Goal: Transaction & Acquisition: Obtain resource

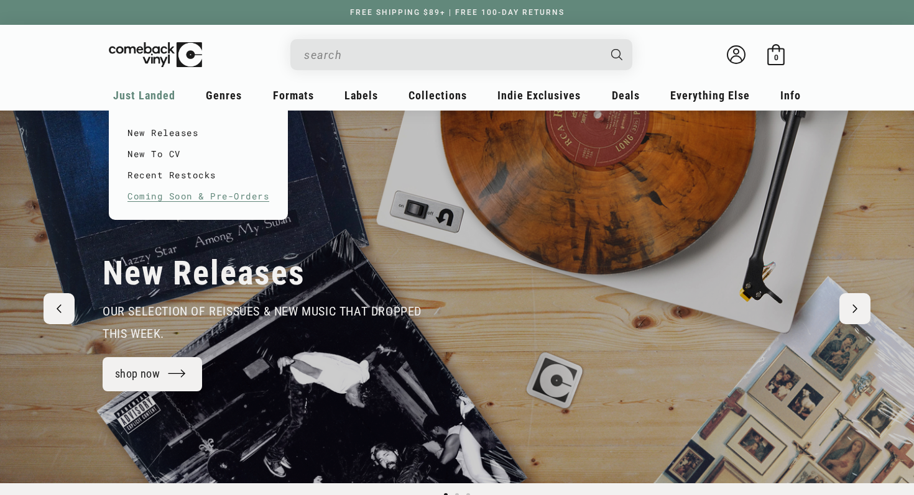
click at [165, 201] on link "Coming Soon & Pre-Orders" at bounding box center [198, 196] width 142 height 21
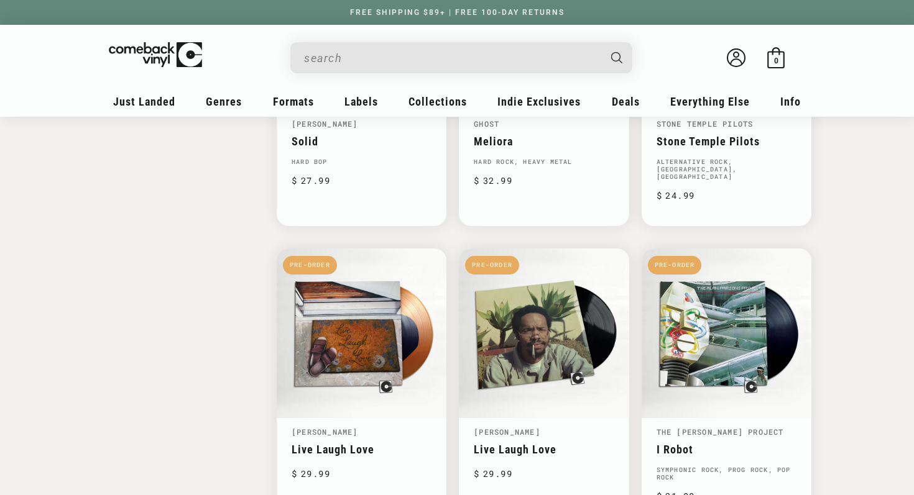
scroll to position [1513, 0]
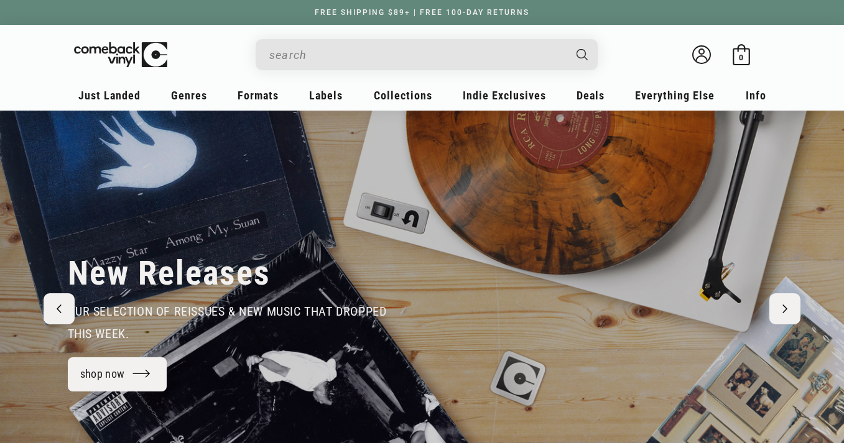
click at [392, 53] on input "When autocomplete results are available use up and down arrows to review and en…" at bounding box center [416, 54] width 295 height 25
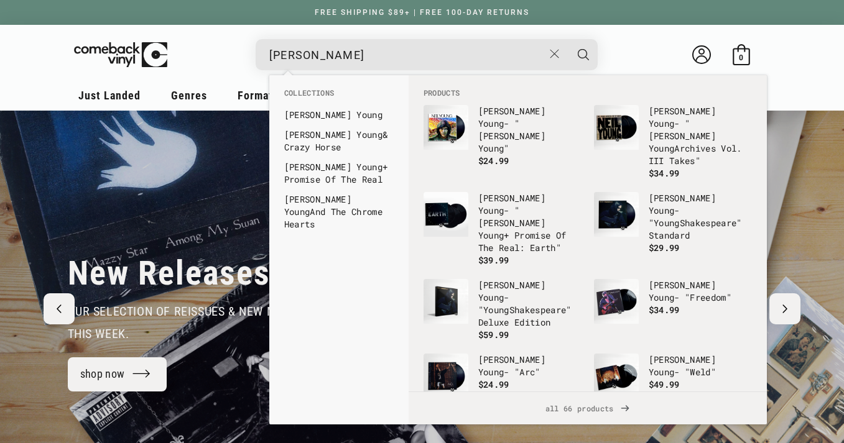
type input "neil young"
click at [568, 39] on button "Search" at bounding box center [583, 54] width 31 height 31
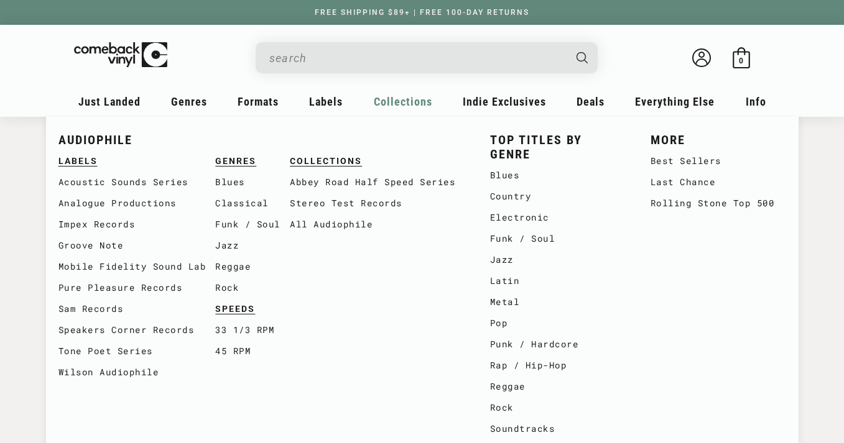
type input "neil young"
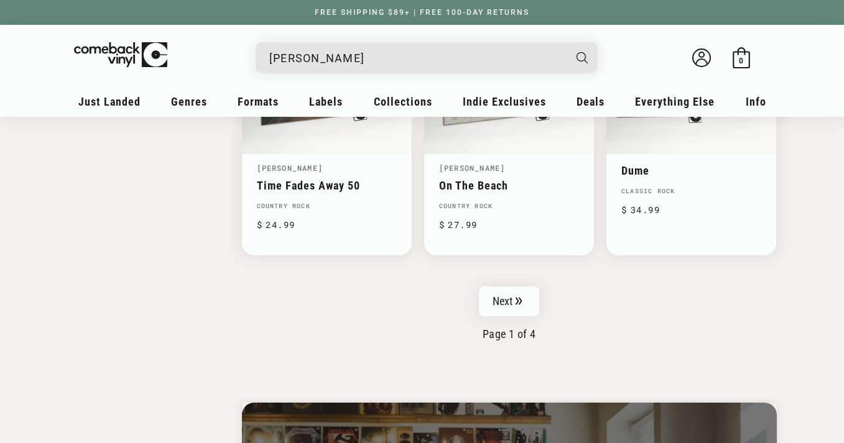
scroll to position [2050, 0]
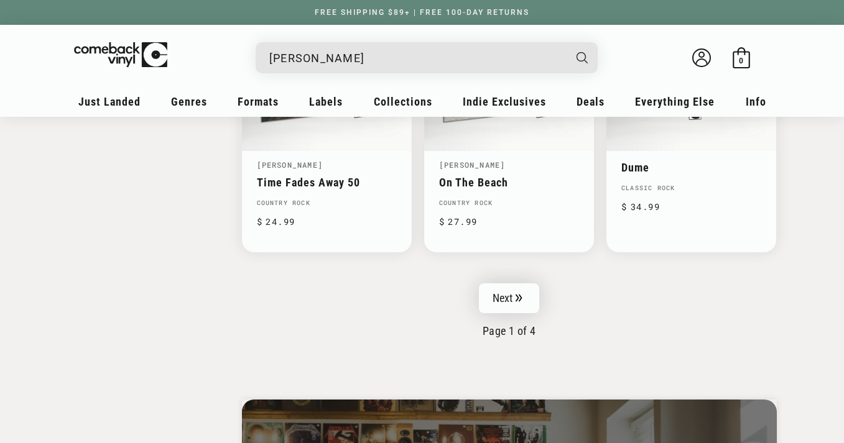
click at [512, 300] on link "Next" at bounding box center [509, 298] width 61 height 30
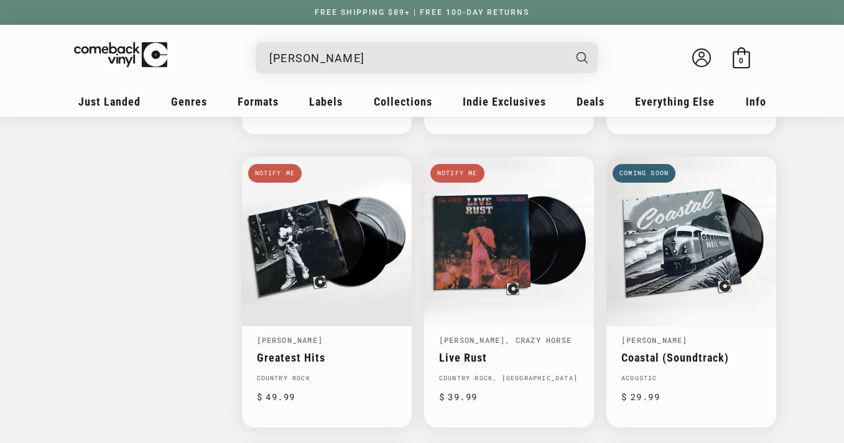
scroll to position [1594, 0]
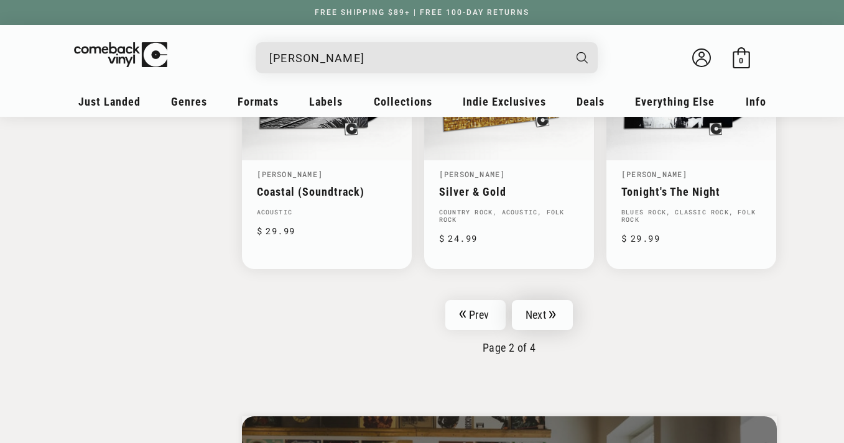
click at [541, 312] on link "Next" at bounding box center [542, 315] width 61 height 30
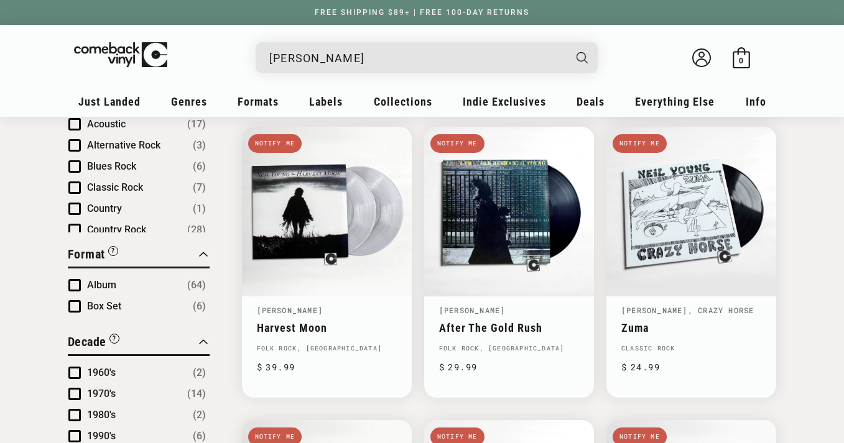
scroll to position [430, 0]
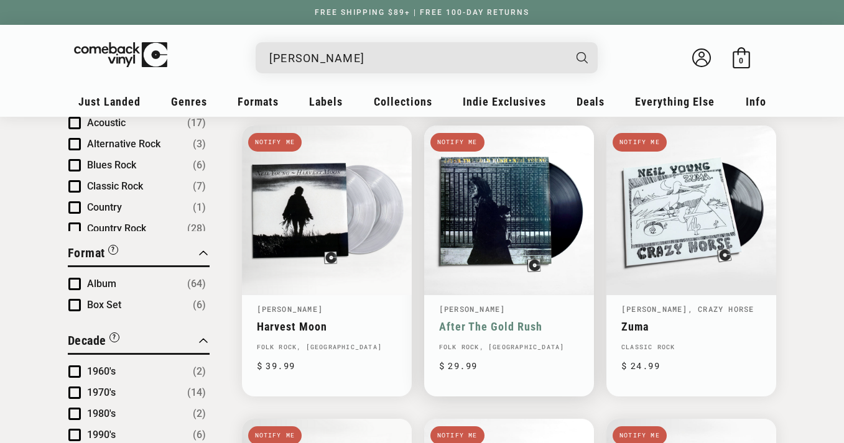
click at [504, 320] on link "After The Gold Rush" at bounding box center [509, 326] width 140 height 13
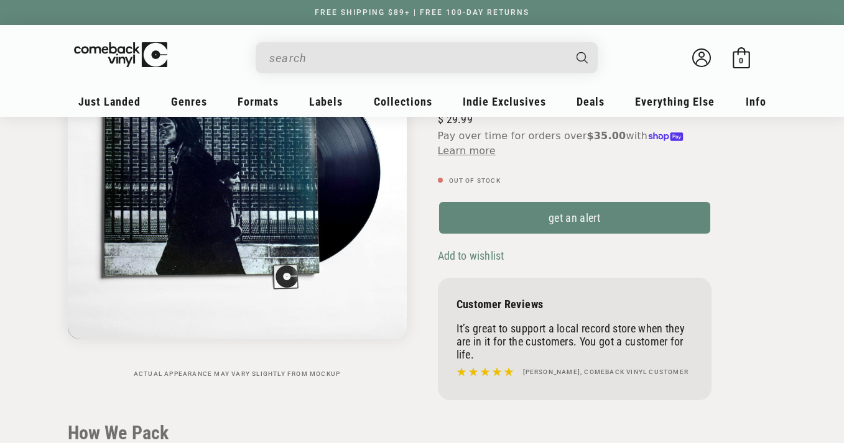
scroll to position [184, 0]
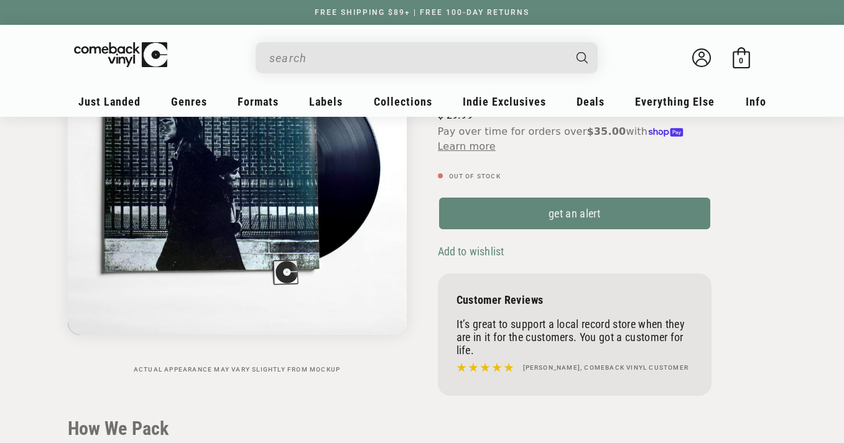
click at [486, 257] on span "Add to wishlist" at bounding box center [471, 251] width 67 height 13
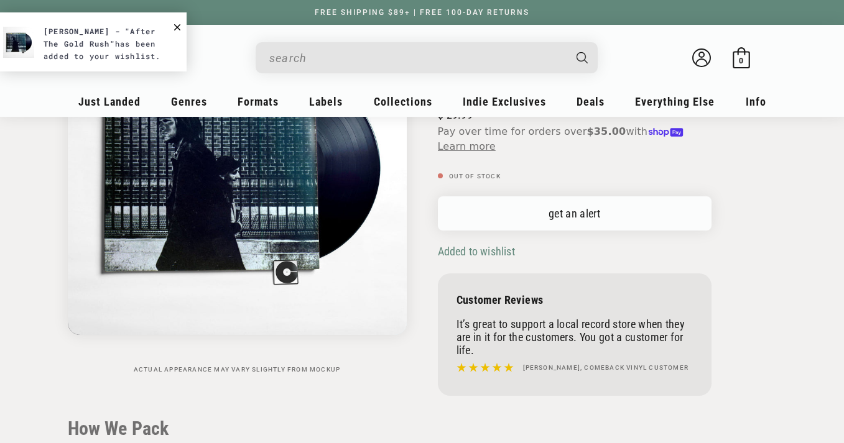
click at [614, 222] on link "get an alert" at bounding box center [575, 213] width 274 height 34
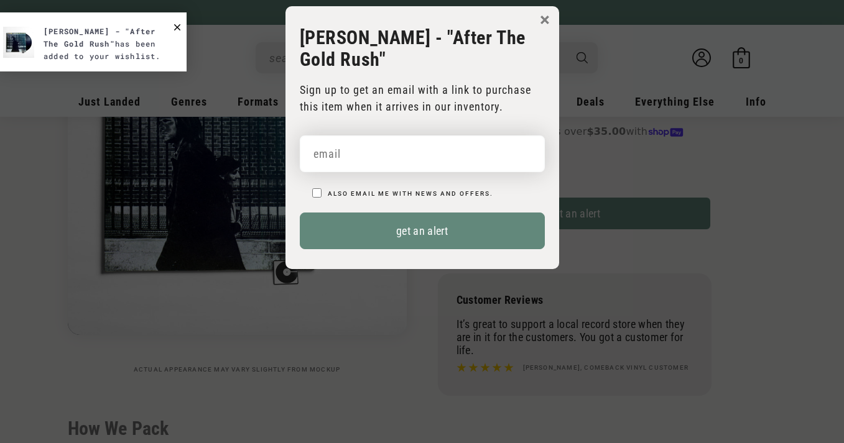
click at [371, 155] on input "email" at bounding box center [422, 154] width 245 height 37
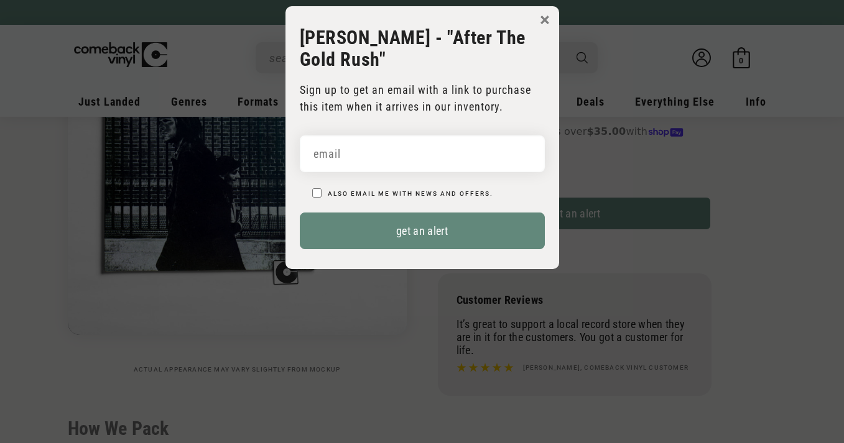
click at [394, 190] on label "Also email me with news and offers." at bounding box center [410, 193] width 165 height 7
click at [321, 189] on input "Also email me with news and offers." at bounding box center [316, 192] width 9 height 9
checkbox input "true"
click at [402, 157] on input "email" at bounding box center [422, 154] width 245 height 37
type input "ndalton13@outlook.com"
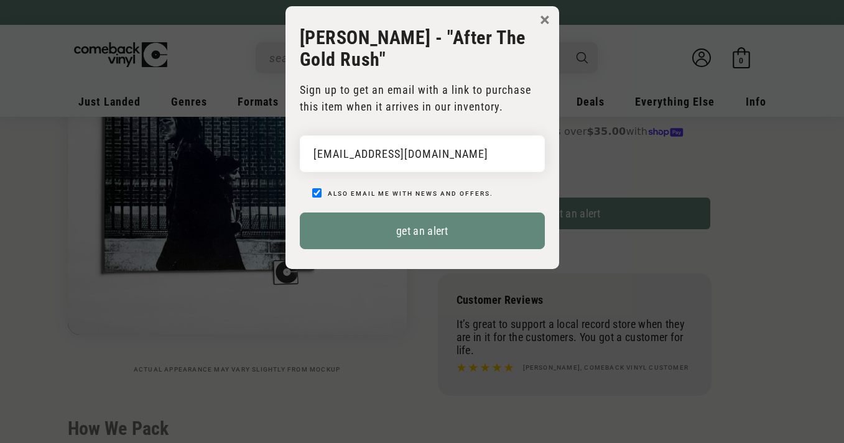
click at [320, 194] on input "Also email me with news and offers." at bounding box center [316, 192] width 9 height 9
checkbox input "false"
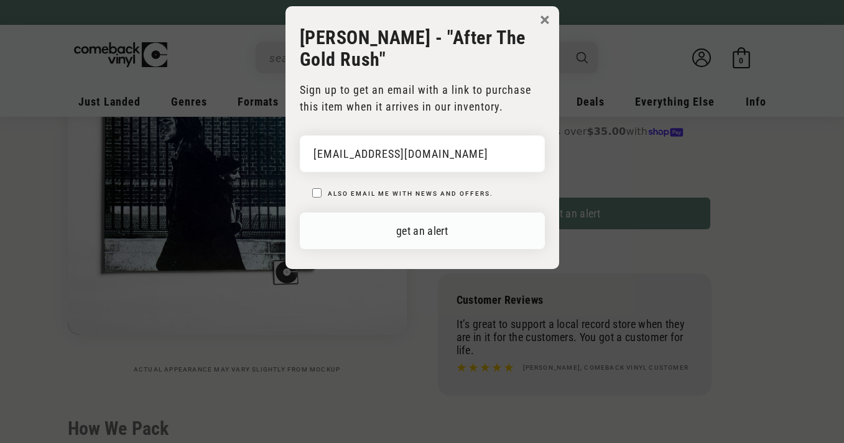
click at [423, 235] on button "get an alert" at bounding box center [422, 231] width 245 height 37
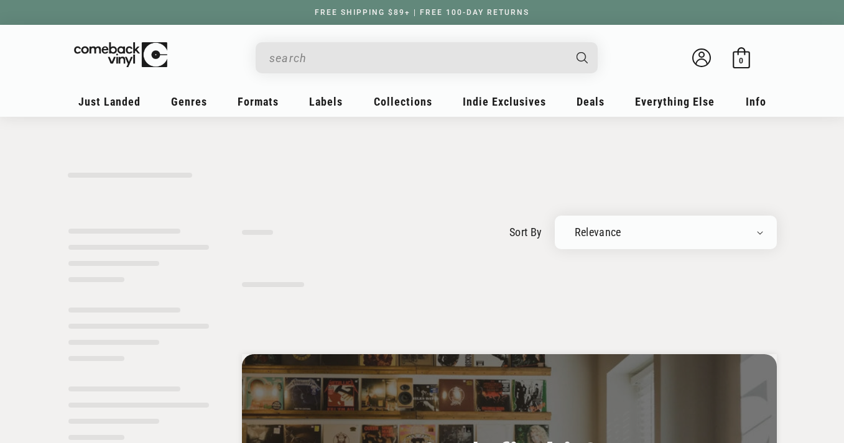
type input "neil young"
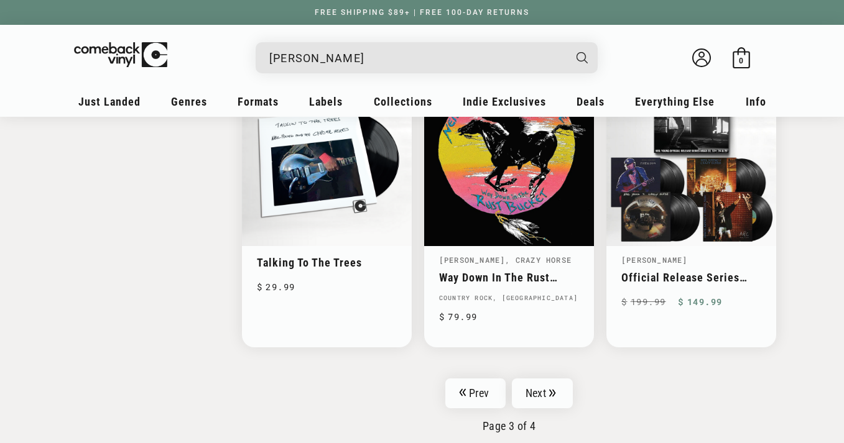
scroll to position [1958, 0]
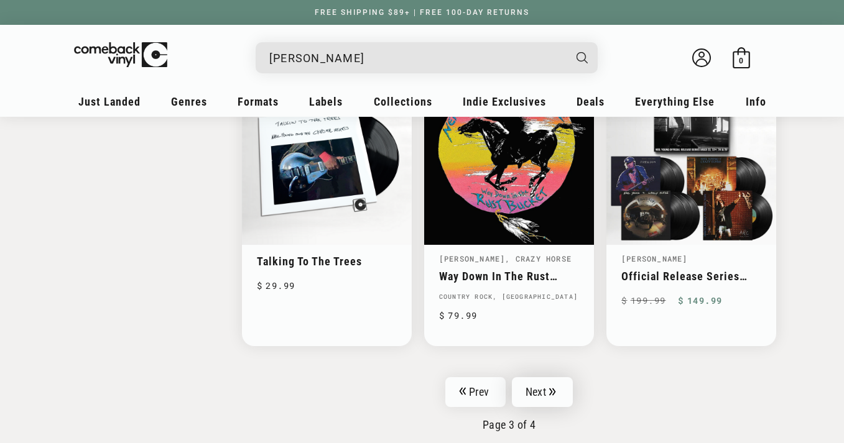
click at [541, 384] on link "Next" at bounding box center [542, 392] width 61 height 30
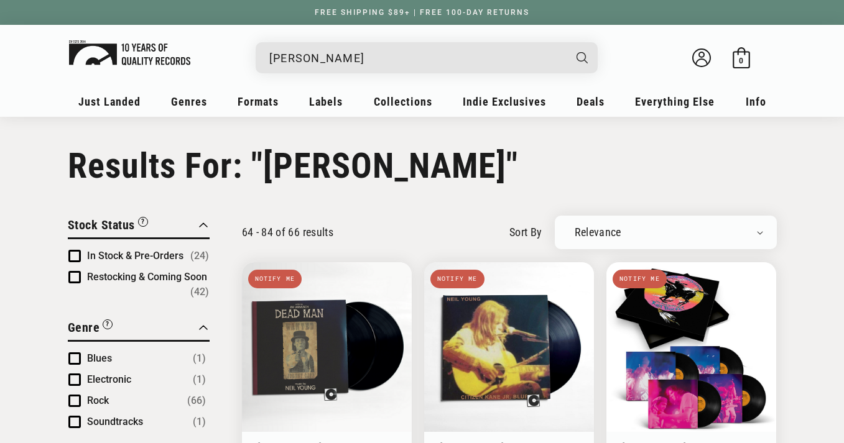
click at [128, 61] on img at bounding box center [129, 52] width 121 height 25
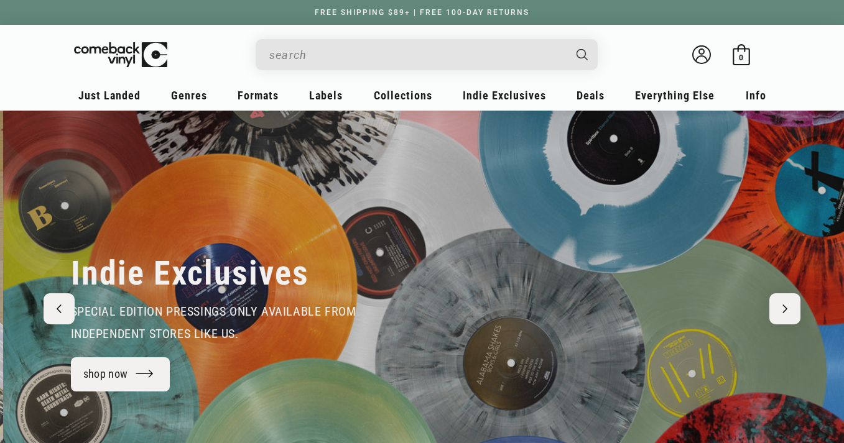
scroll to position [0, 844]
